Goal: Task Accomplishment & Management: Use online tool/utility

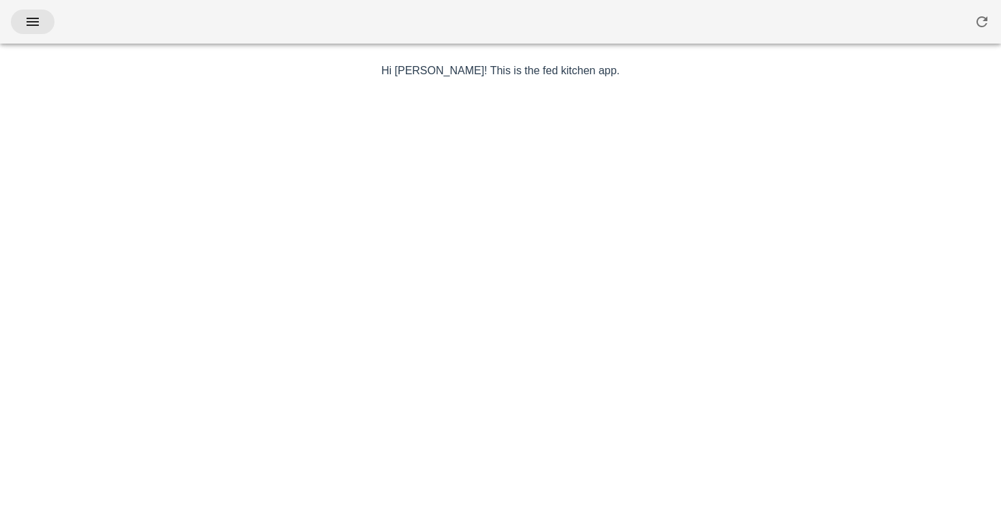
click at [24, 18] on span "button" at bounding box center [33, 22] width 22 height 16
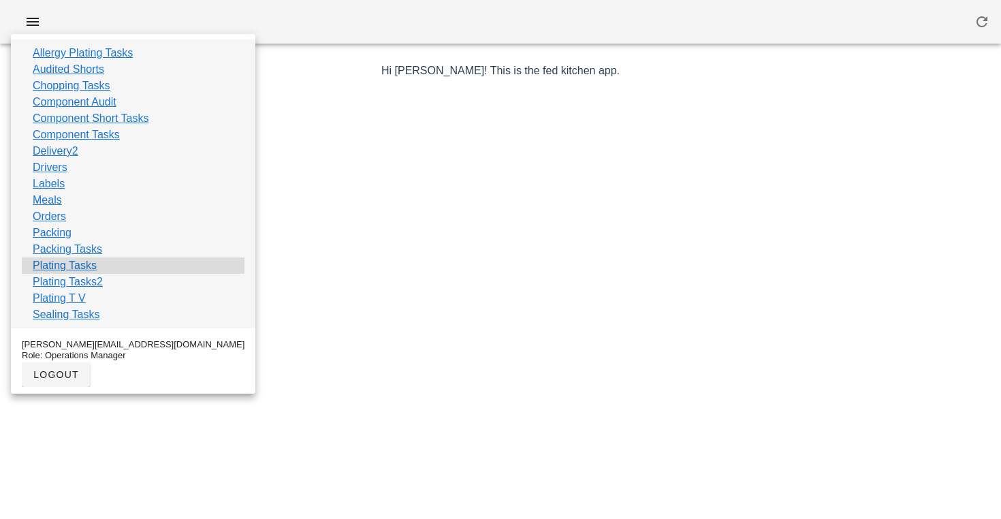
click at [74, 264] on link "Plating Tasks" at bounding box center [65, 265] width 64 height 16
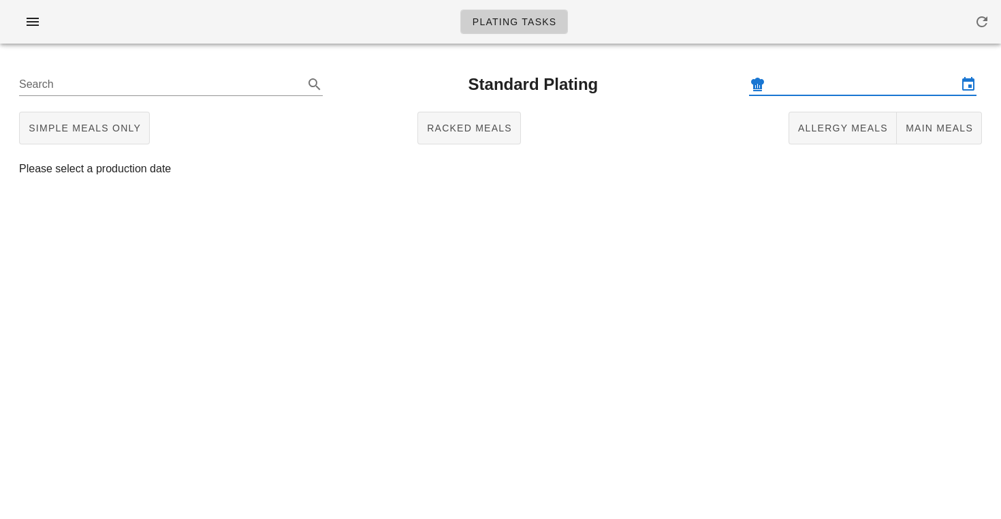
click at [822, 82] on input "text" at bounding box center [862, 85] width 189 height 22
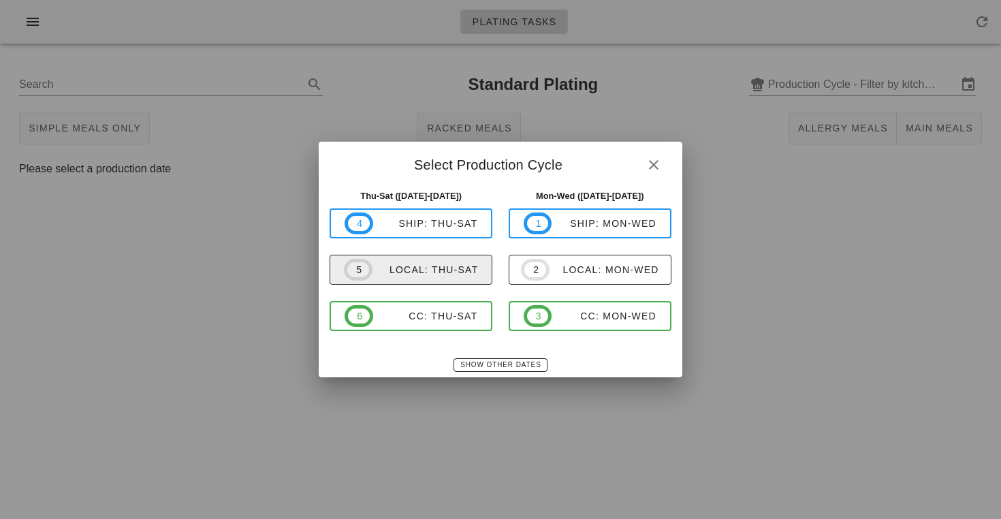
click at [435, 270] on div "local: Thu-Sat" at bounding box center [425, 269] width 106 height 11
type input "local: Thu-Sat ([DATE]-[DATE])"
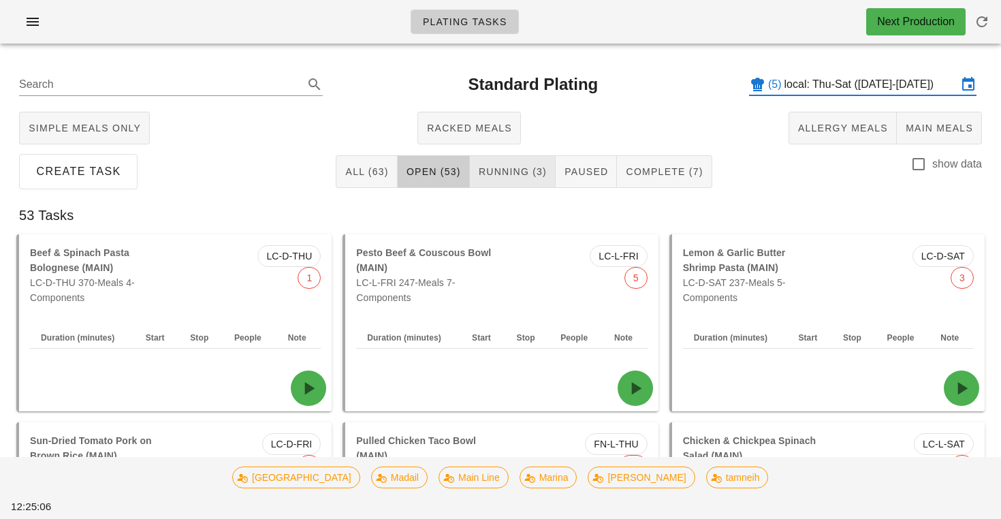
click at [528, 161] on button "Running (3)" at bounding box center [513, 171] width 86 height 33
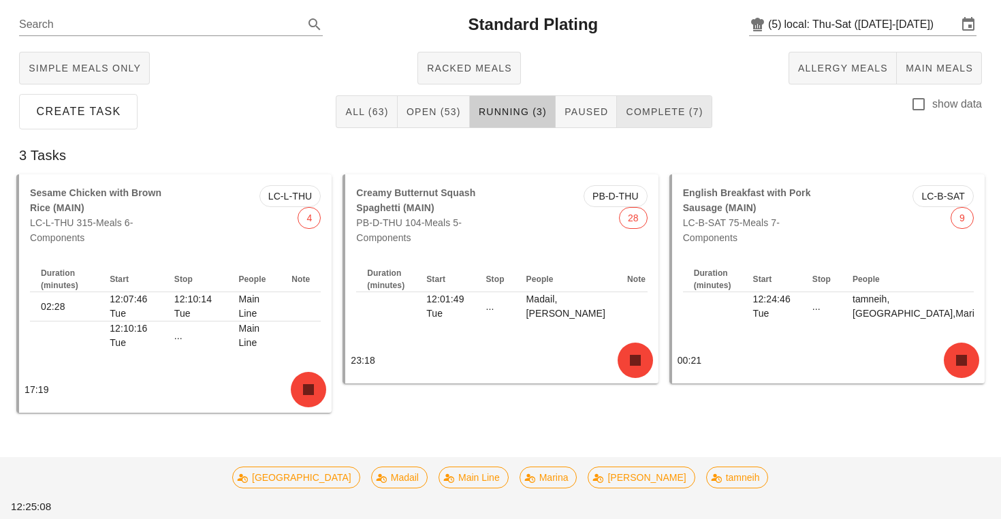
scroll to position [60, 0]
click at [672, 98] on button "Complete (7)" at bounding box center [664, 111] width 95 height 33
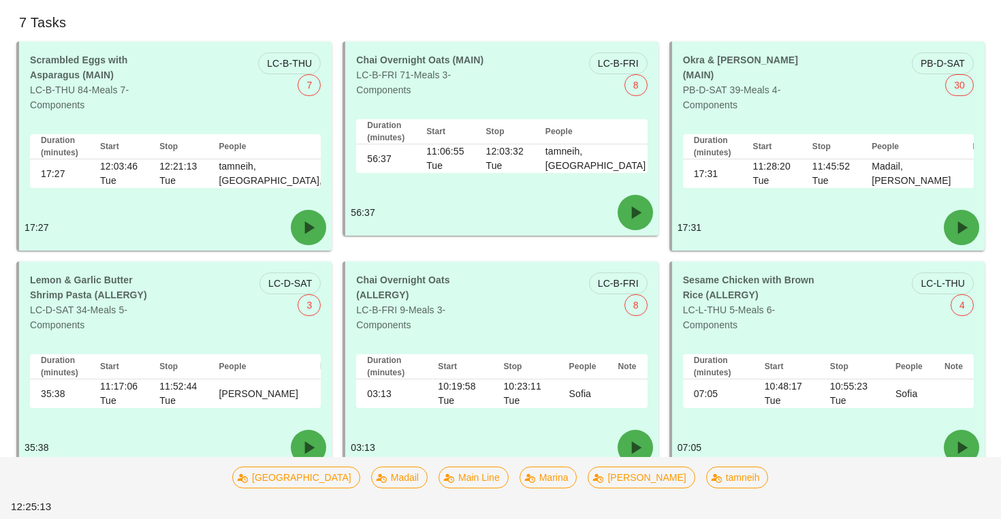
scroll to position [217, 0]
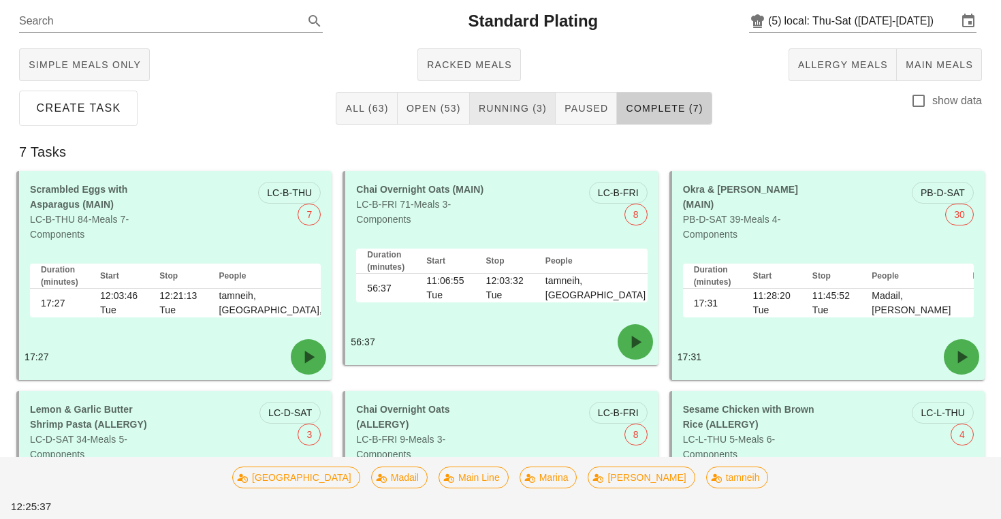
click at [519, 103] on span "Running (3)" at bounding box center [512, 108] width 69 height 11
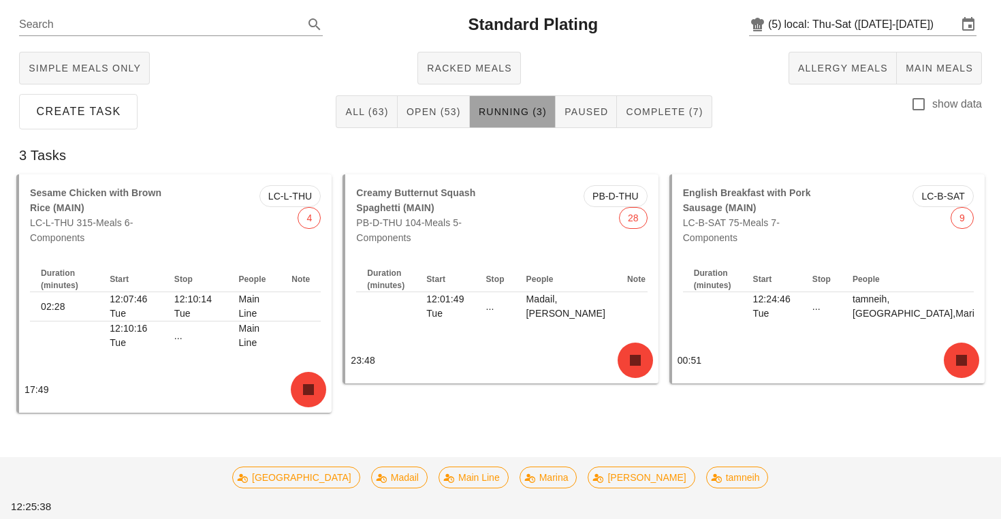
scroll to position [60, 0]
click at [685, 116] on span "Complete (7)" at bounding box center [664, 111] width 78 height 11
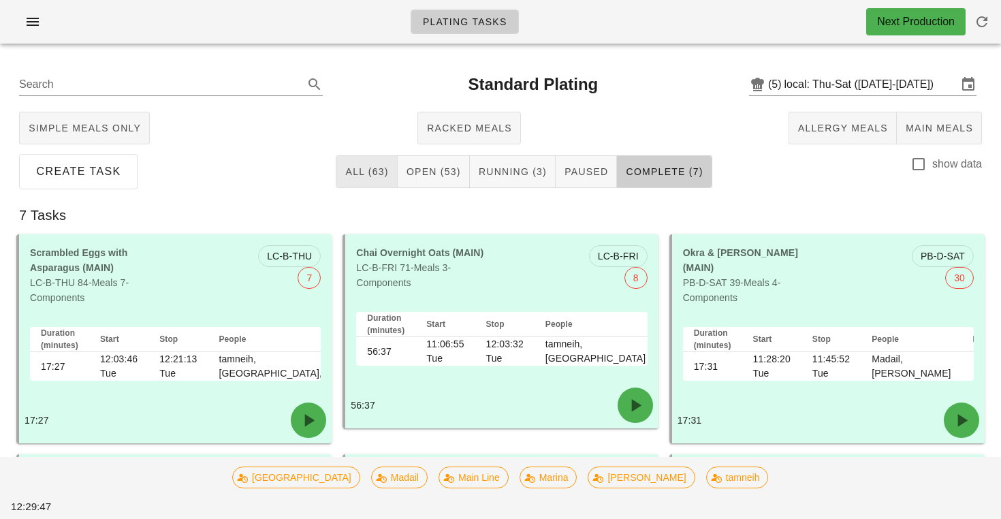
click at [364, 167] on span "All (63)" at bounding box center [367, 171] width 44 height 11
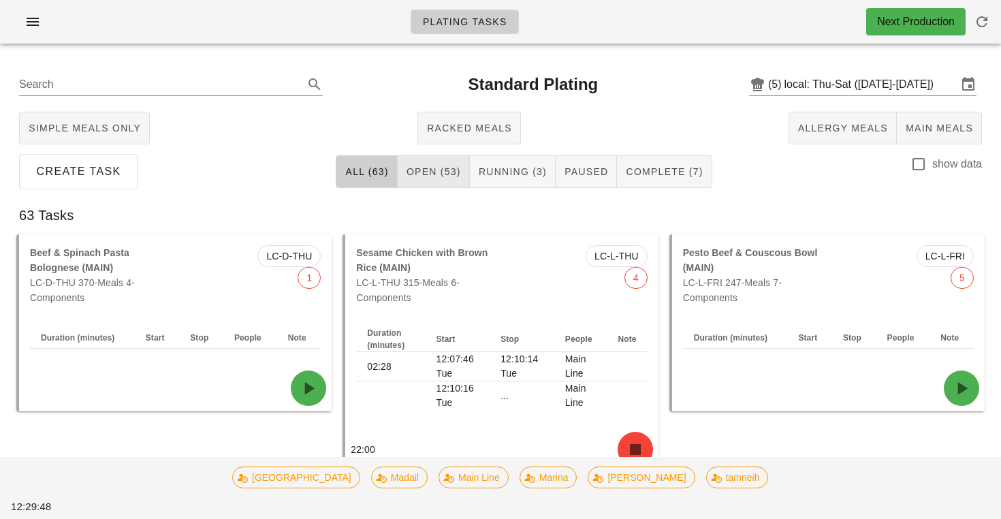
click at [456, 172] on span "Open (53)" at bounding box center [433, 171] width 55 height 11
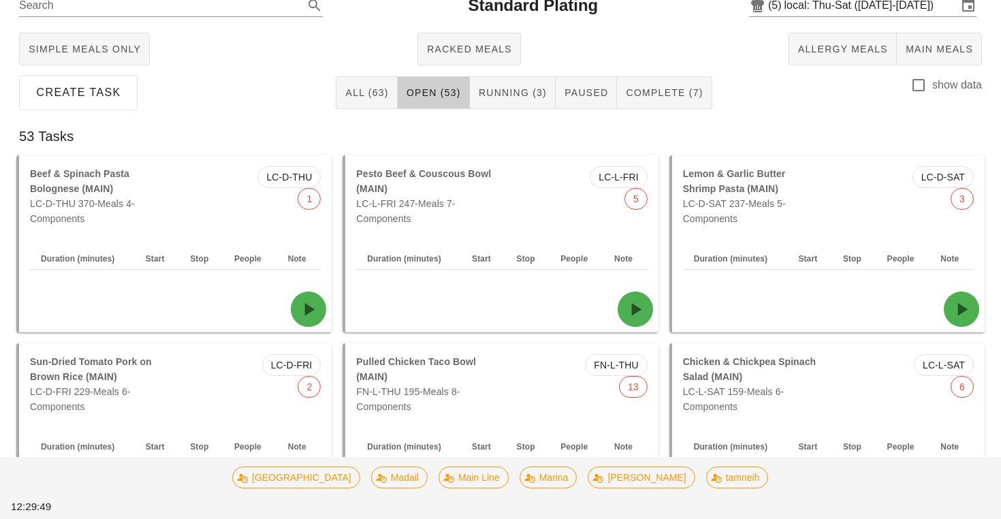
scroll to position [112, 0]
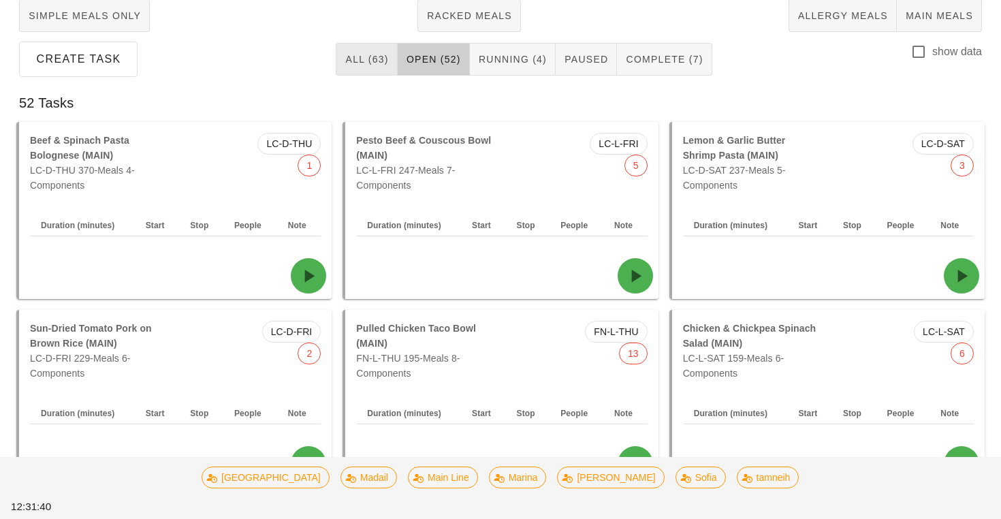
click at [367, 64] on span "All (63)" at bounding box center [367, 59] width 44 height 11
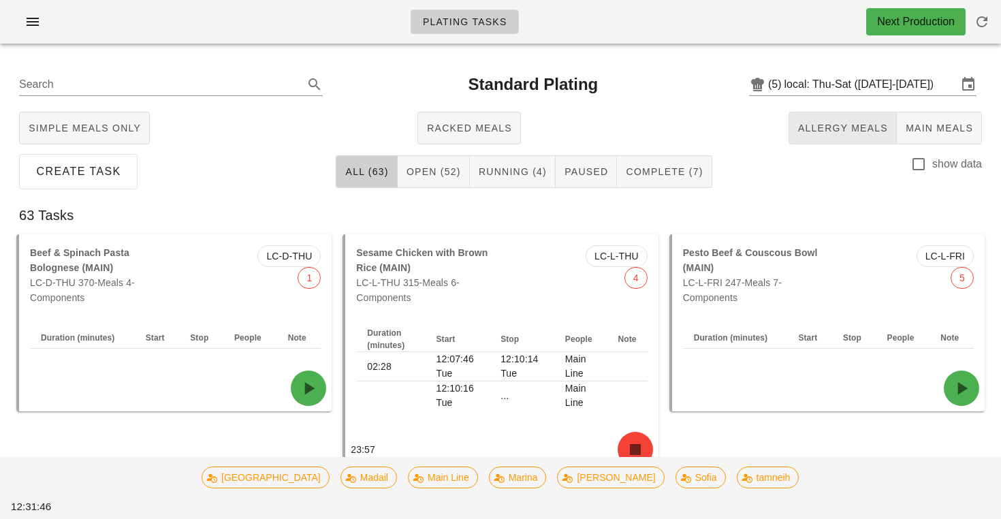
click at [863, 138] on button "Allergy Meals" at bounding box center [842, 128] width 108 height 33
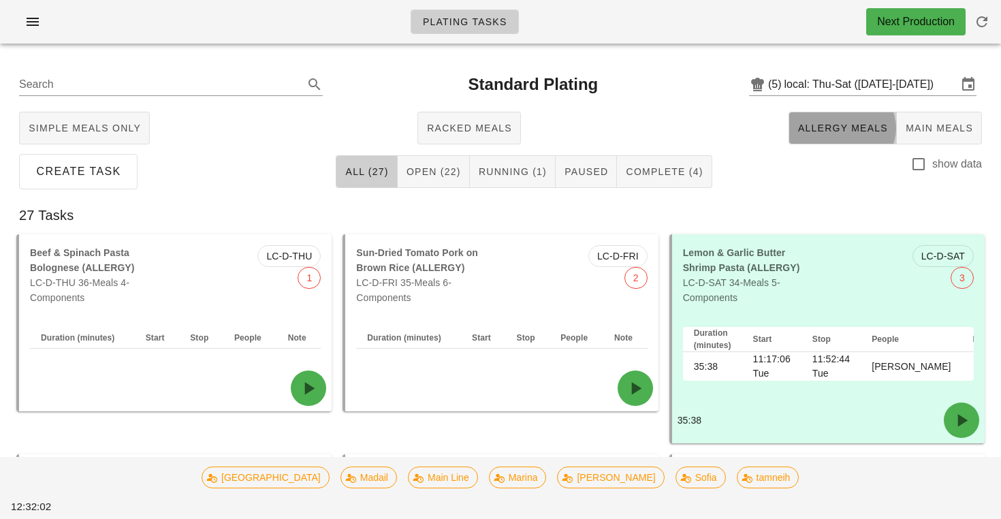
click at [860, 119] on button "Allergy Meals" at bounding box center [842, 128] width 108 height 33
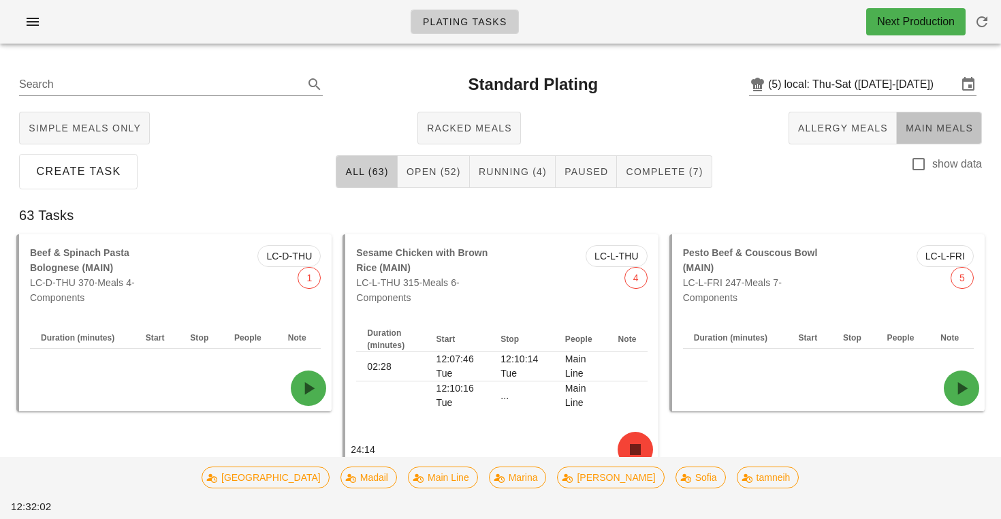
click at [912, 118] on button "Main Meals" at bounding box center [939, 128] width 85 height 33
click at [924, 132] on span "Main Meals" at bounding box center [939, 128] width 68 height 11
click at [875, 132] on span "Allergy Meals" at bounding box center [842, 128] width 91 height 11
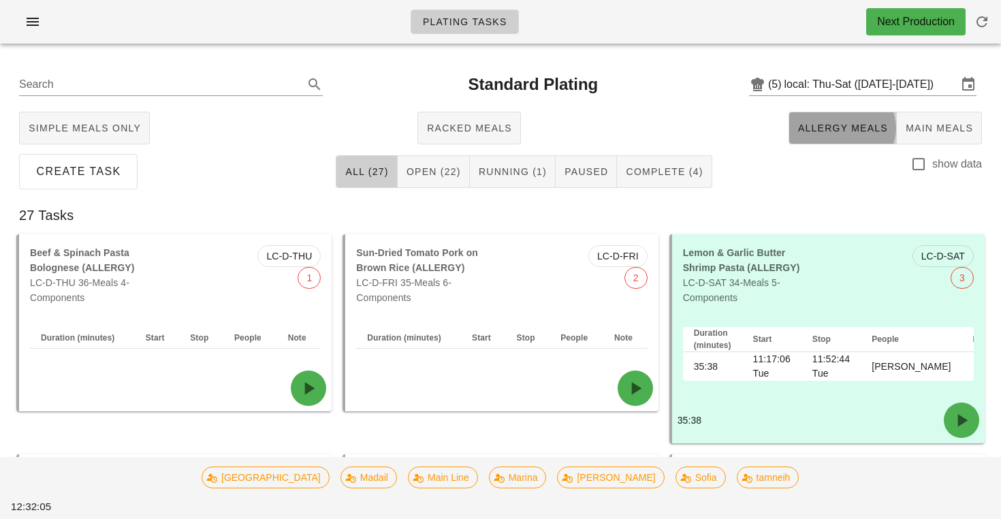
click at [875, 132] on span "Allergy Meals" at bounding box center [842, 128] width 91 height 11
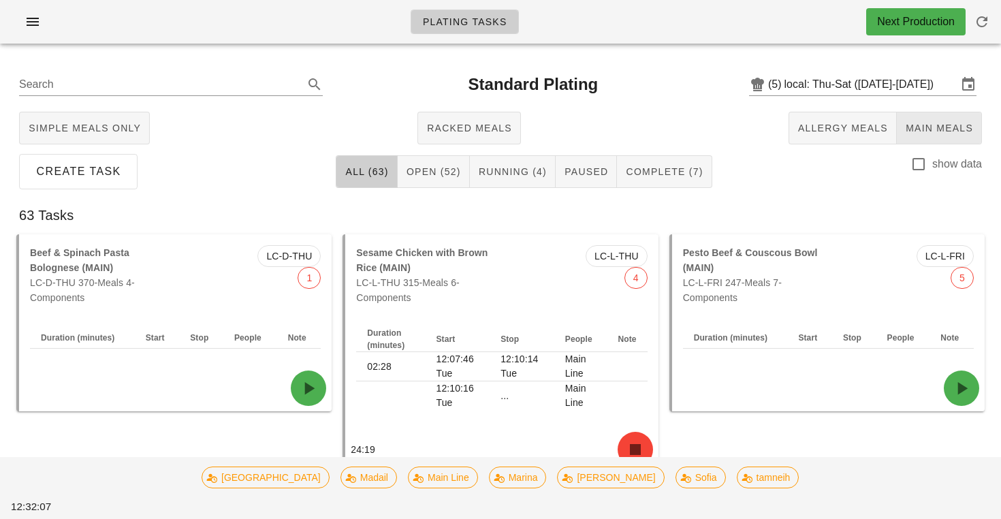
click at [933, 120] on button "Main Meals" at bounding box center [939, 128] width 85 height 33
click at [940, 175] on div "show data" at bounding box center [945, 171] width 71 height 31
click at [938, 167] on label "show data" at bounding box center [957, 164] width 50 height 14
checkbox input "true"
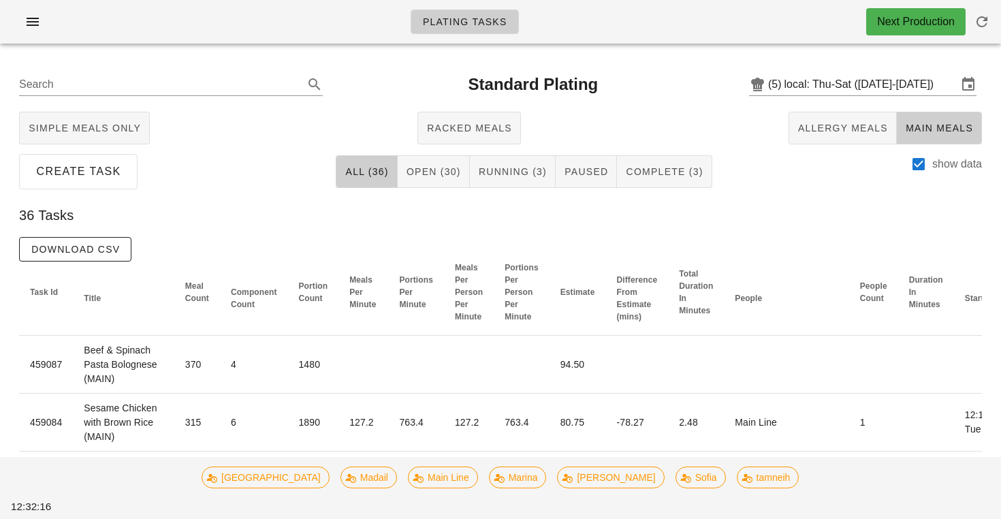
click at [112, 246] on span "Download CSV" at bounding box center [75, 249] width 89 height 11
